Goal: Check status: Check status

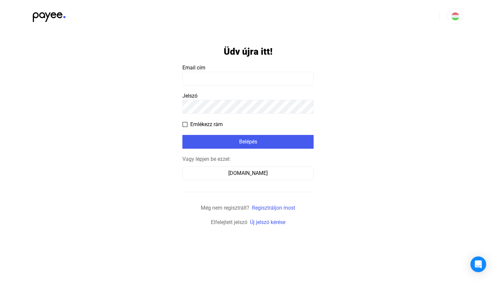
click at [266, 71] on payee-form-field "Email cím" at bounding box center [247, 75] width 131 height 22
click at [264, 74] on input at bounding box center [247, 79] width 131 height 14
click at [253, 62] on form "Üdv újra itt! Email cím Jelszó Emlékezz rám Belépés Vagy lépjen be ezzel: [DOMA…" at bounding box center [247, 130] width 131 height 194
click at [248, 72] on payee-form-field "Email cím" at bounding box center [247, 75] width 131 height 22
click at [243, 82] on input at bounding box center [247, 79] width 131 height 14
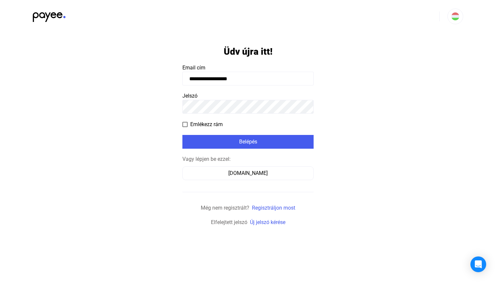
type input "**********"
click input "submit" at bounding box center [0, 0] width 0 height 0
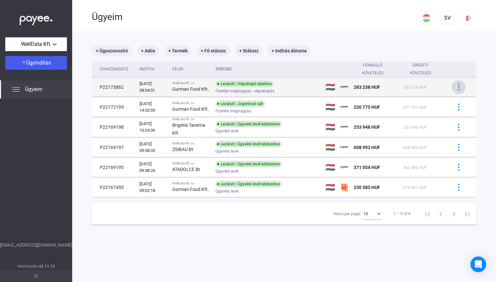
click at [464, 86] on button at bounding box center [459, 87] width 14 height 14
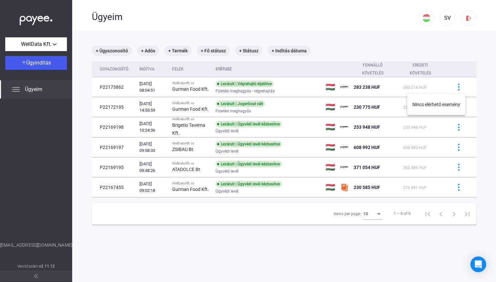
click at [385, 79] on div at bounding box center [248, 141] width 496 height 282
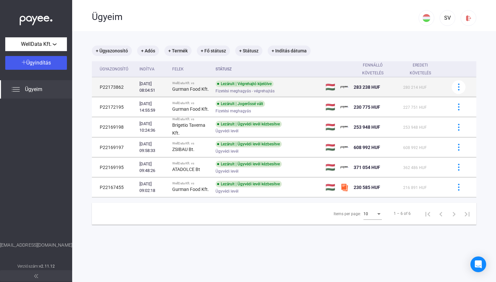
click at [112, 90] on td "P22173862" at bounding box center [114, 87] width 45 height 20
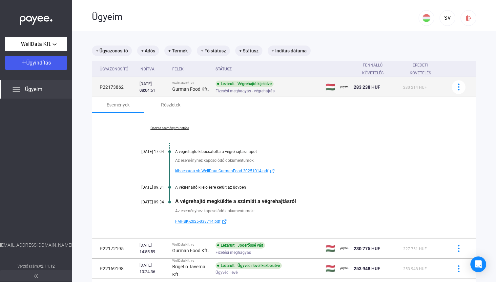
click at [299, 80] on td "Lezárult | Végrehajtó kijelölve Fizetési meghagyás - végrehajtás" at bounding box center [268, 87] width 110 height 20
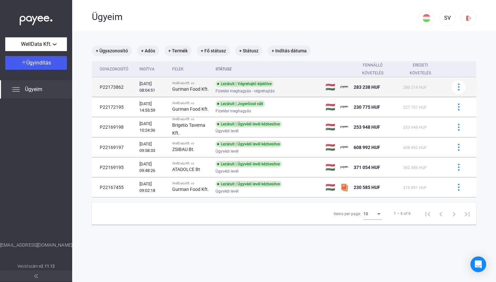
click at [299, 80] on td "Lezárult | Végrehajtó kijelölve Fizetési meghagyás - végrehajtás" at bounding box center [268, 87] width 110 height 20
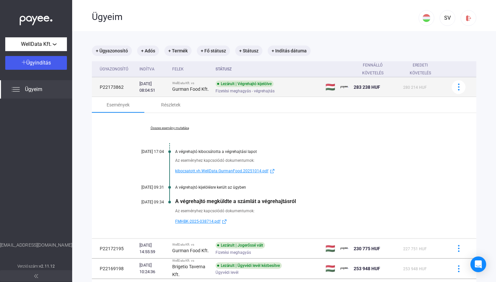
click at [299, 80] on td "Lezárult | Végrehajtó kijelölve Fizetési meghagyás - végrehajtás" at bounding box center [268, 87] width 110 height 20
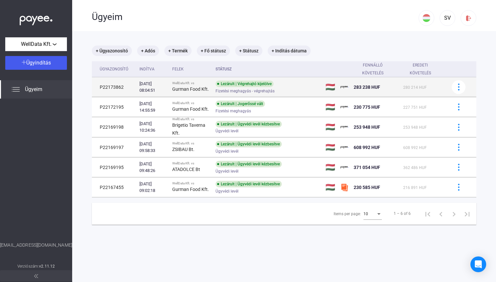
click at [275, 87] on span "Fizetési meghagyás - végrehajtás" at bounding box center [245, 91] width 59 height 8
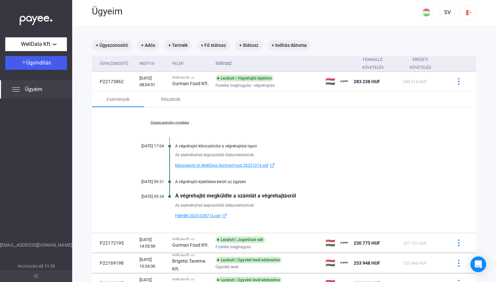
scroll to position [9, 0]
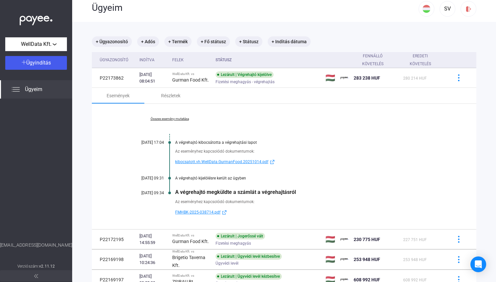
click at [210, 160] on span "kibocsatott.vh.WellData.GurmanFood.20251014.pdf" at bounding box center [221, 162] width 93 height 8
